Goal: Transaction & Acquisition: Purchase product/service

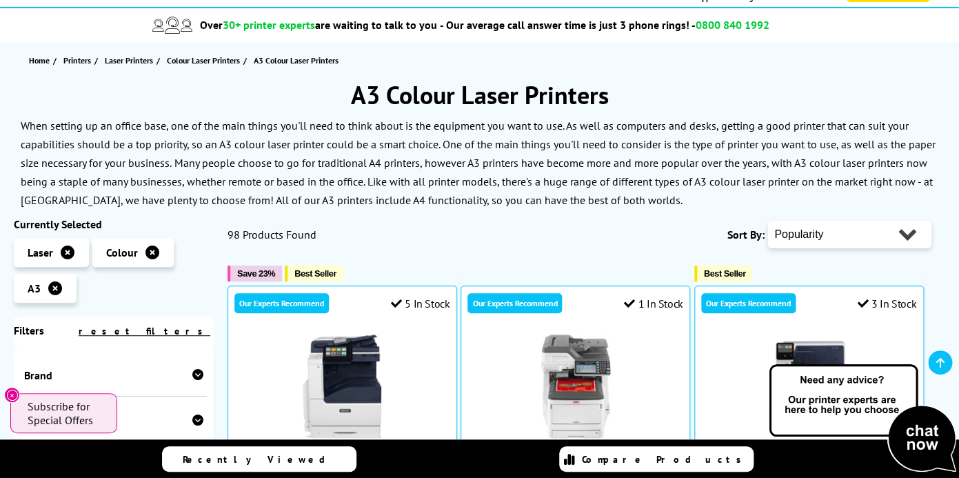
scroll to position [112, 0]
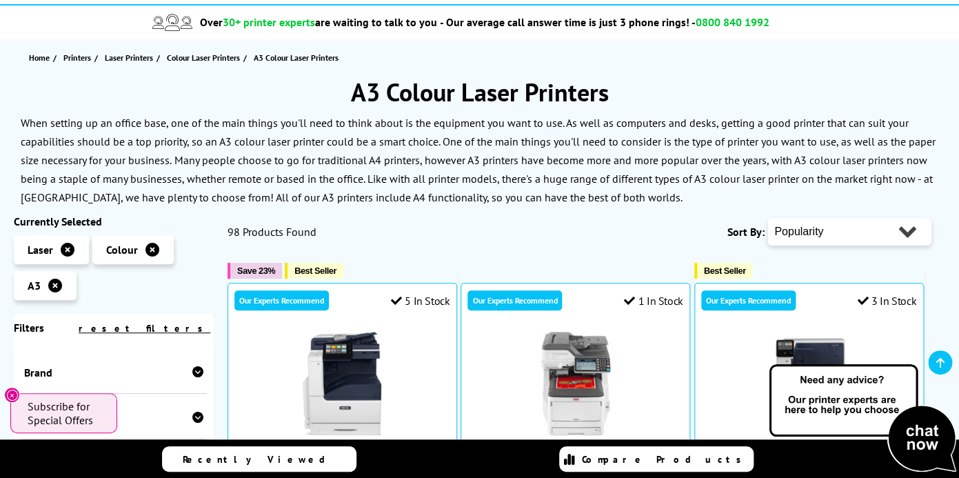
select select "Price Ascending"
click option "Price - Low to High" at bounding box center [0, 0] width 0 height 0
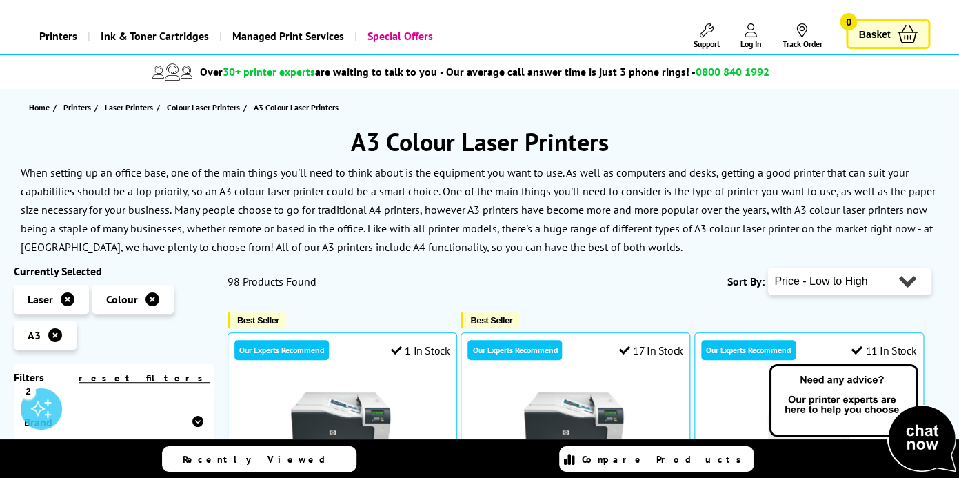
scroll to position [66, 0]
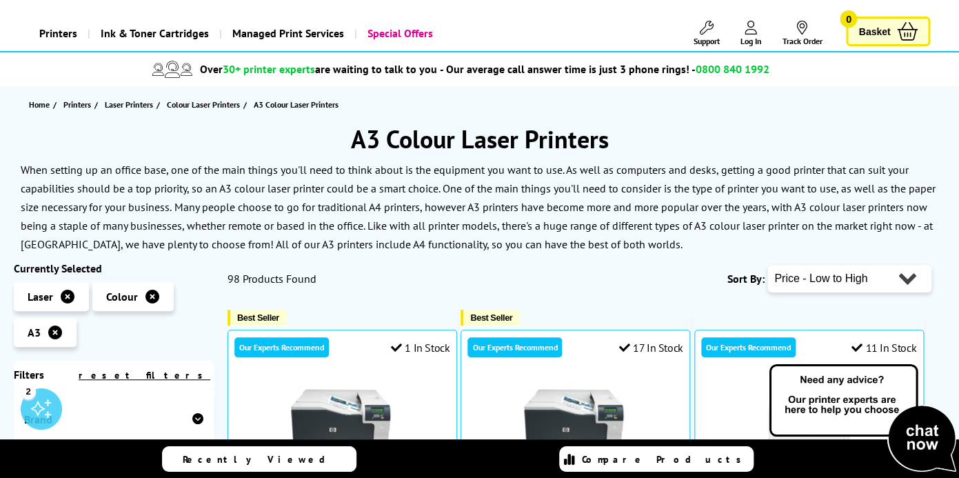
click at [72, 296] on icon at bounding box center [68, 297] width 14 height 14
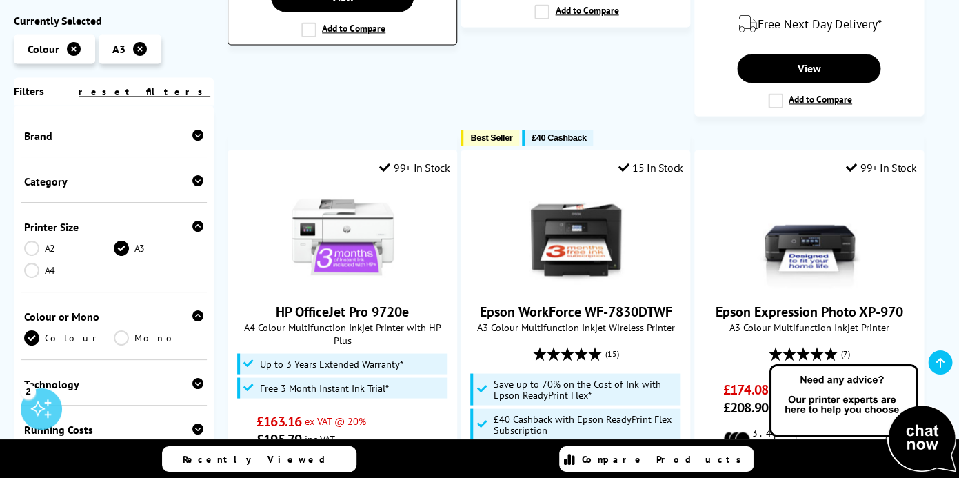
scroll to position [720, 0]
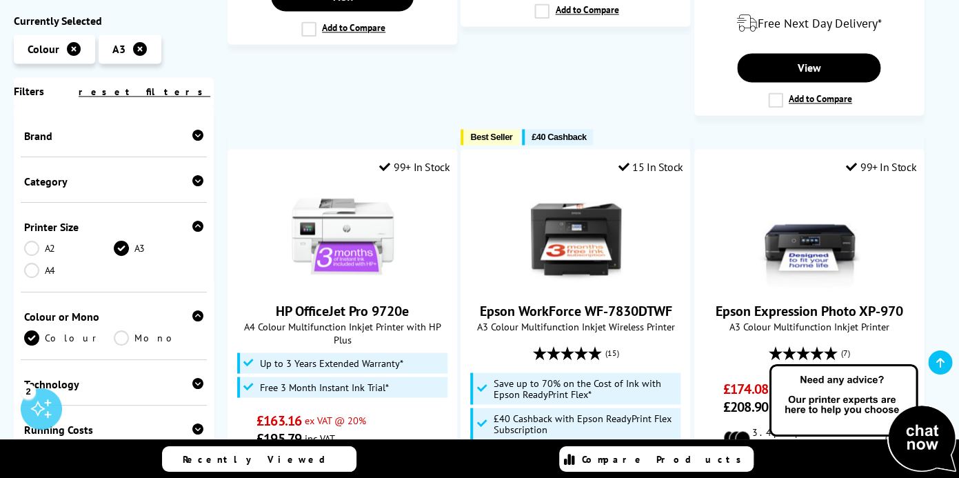
click at [199, 133] on icon at bounding box center [197, 135] width 11 height 11
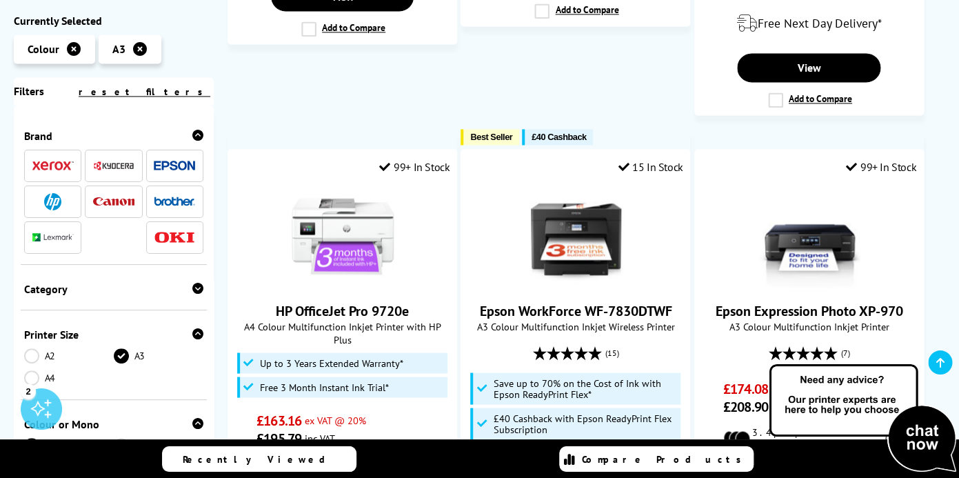
click at [176, 204] on img at bounding box center [174, 202] width 41 height 10
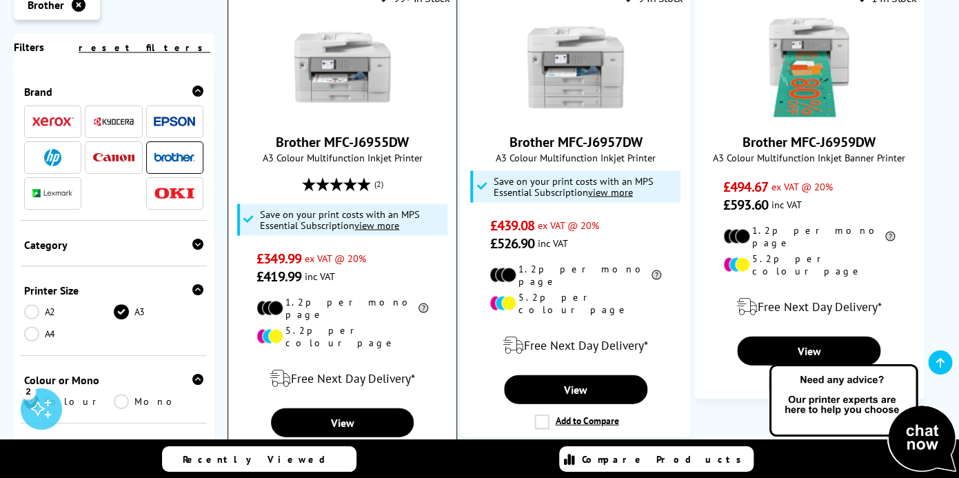
scroll to position [859, 0]
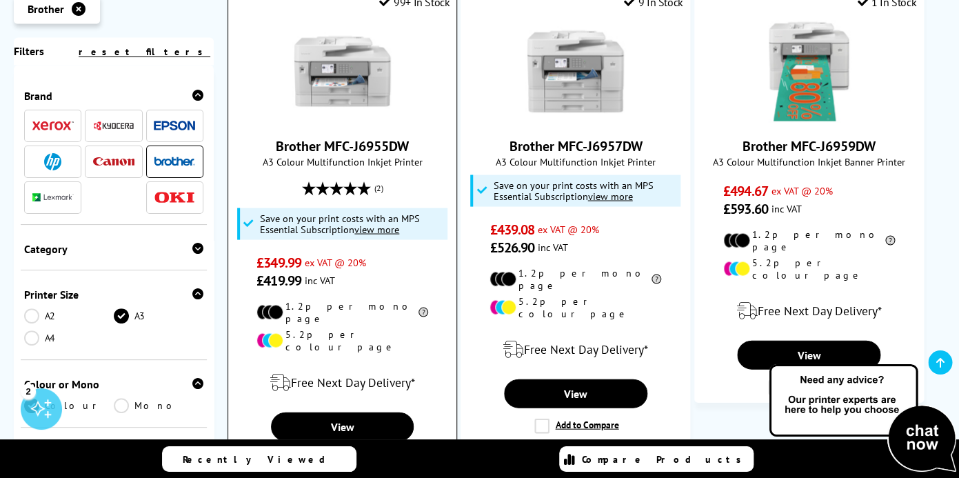
drag, startPoint x: 428, startPoint y: 123, endPoint x: 287, endPoint y: 115, distance: 140.9
click at [287, 115] on div "Brother MFC-J6955DW A3 Colour Multifunction Inkjet Printer (2) view more" at bounding box center [342, 155] width 214 height 270
copy link "Brother MFC-J6955DW"
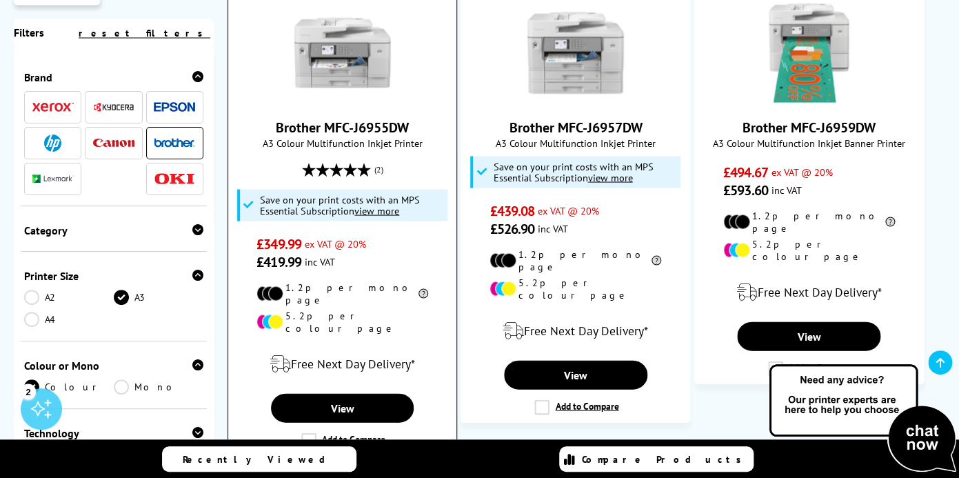
scroll to position [853, 0]
